Goal: Task Accomplishment & Management: Complete application form

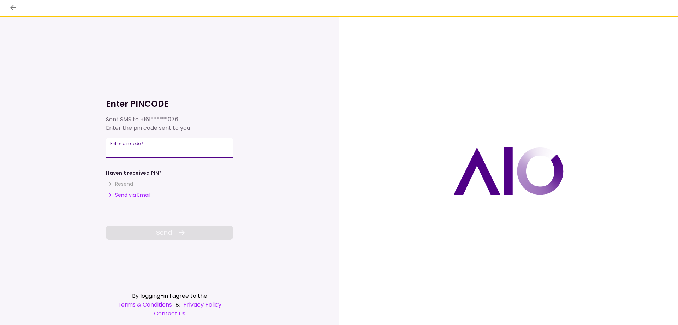
click at [139, 149] on input "Enter pin code   *" at bounding box center [169, 148] width 127 height 20
type input "******"
click at [182, 231] on icon at bounding box center [182, 232] width 8 height 8
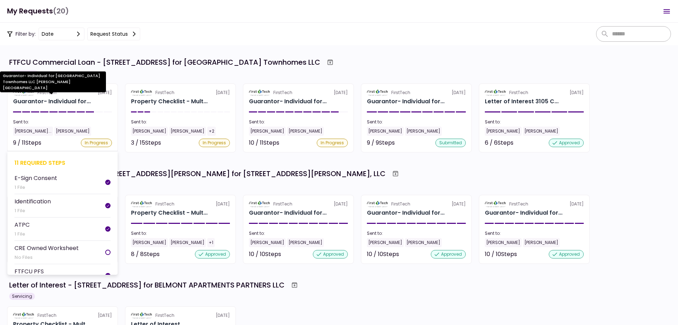
click at [53, 101] on div "Guarantor- Individual for..." at bounding box center [52, 101] width 78 height 8
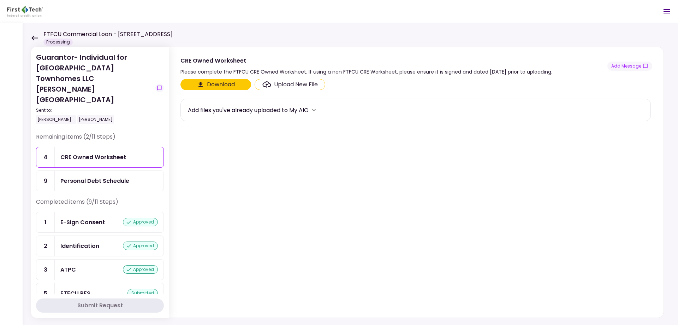
click at [116, 171] on div "Personal Debt Schedule" at bounding box center [109, 181] width 109 height 20
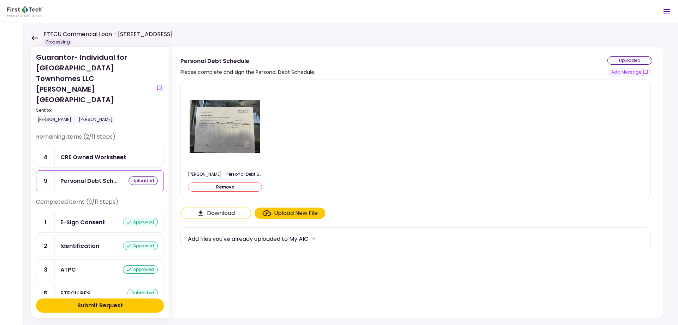
click at [116, 305] on div "Submit Request" at bounding box center [100, 305] width 46 height 8
